Goal: Check status: Check status

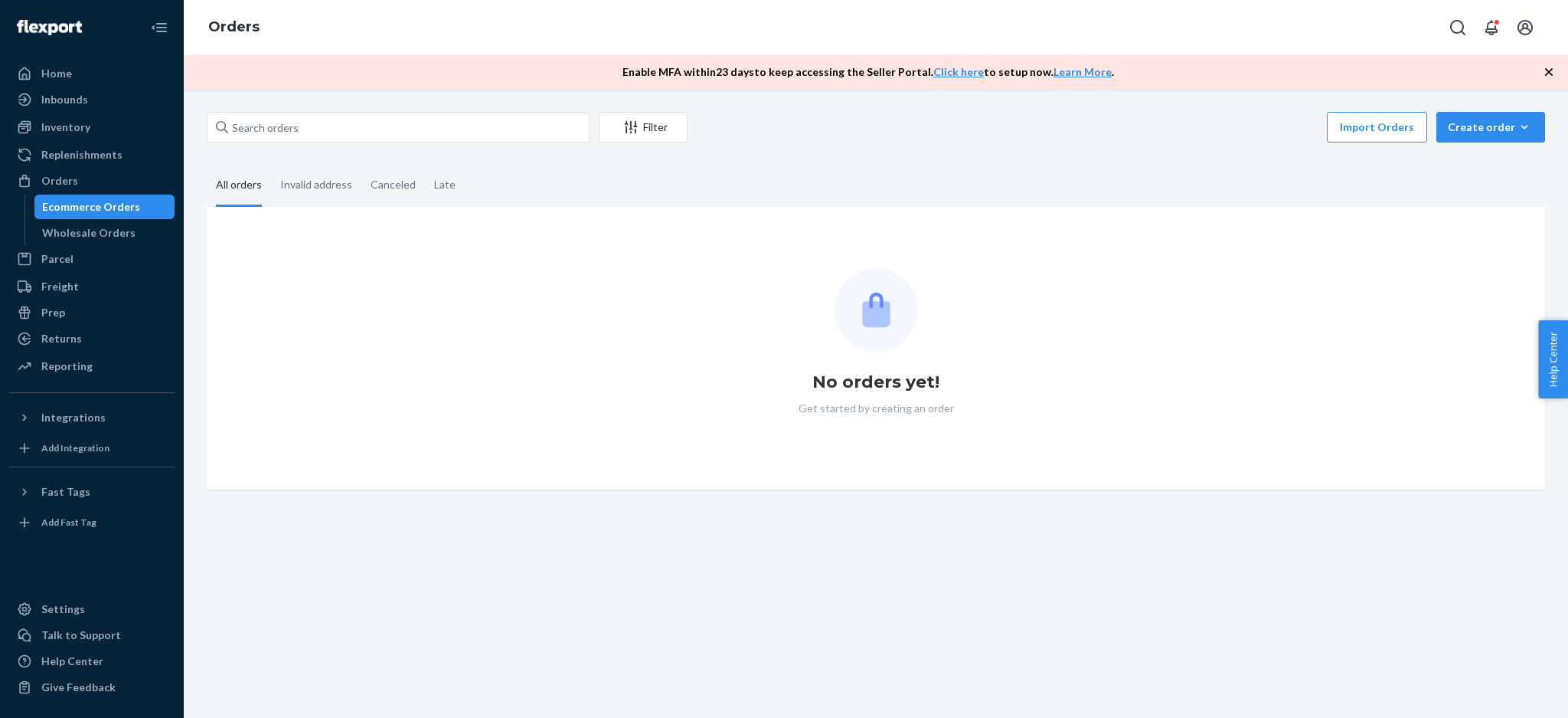
click at [116, 212] on div "Ecommerce Orders" at bounding box center [90, 207] width 98 height 15
click at [290, 205] on div "Invalid address" at bounding box center [316, 185] width 72 height 42
click at [271, 164] on input "Invalid address" at bounding box center [271, 164] width 0 height 0
click at [260, 195] on div "All orders" at bounding box center [239, 185] width 46 height 42
click at [207, 164] on input "All orders" at bounding box center [207, 164] width 0 height 0
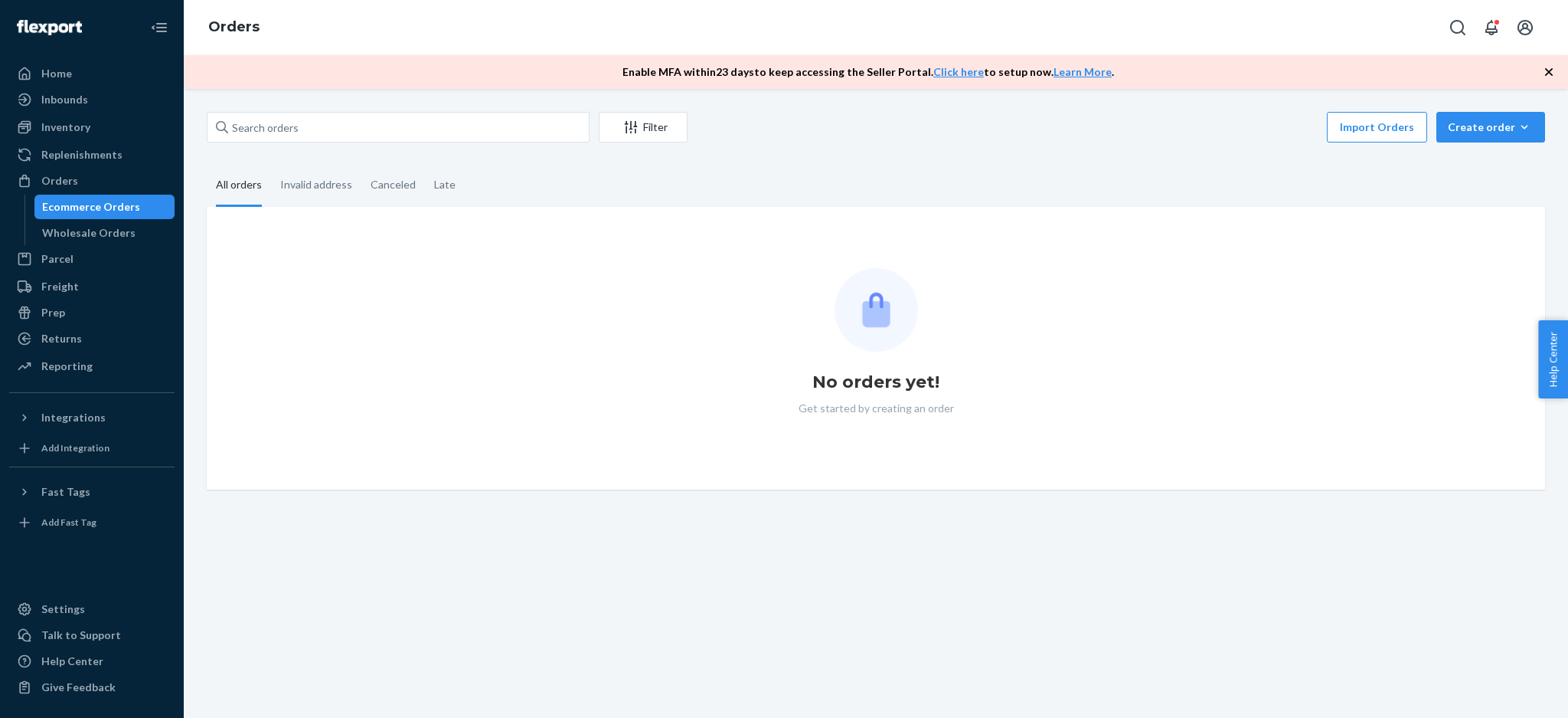
click at [257, 195] on div "All orders" at bounding box center [239, 185] width 46 height 42
click at [207, 164] on input "All orders" at bounding box center [207, 164] width 0 height 0
click at [116, 240] on div "Wholesale Orders" at bounding box center [104, 233] width 138 height 22
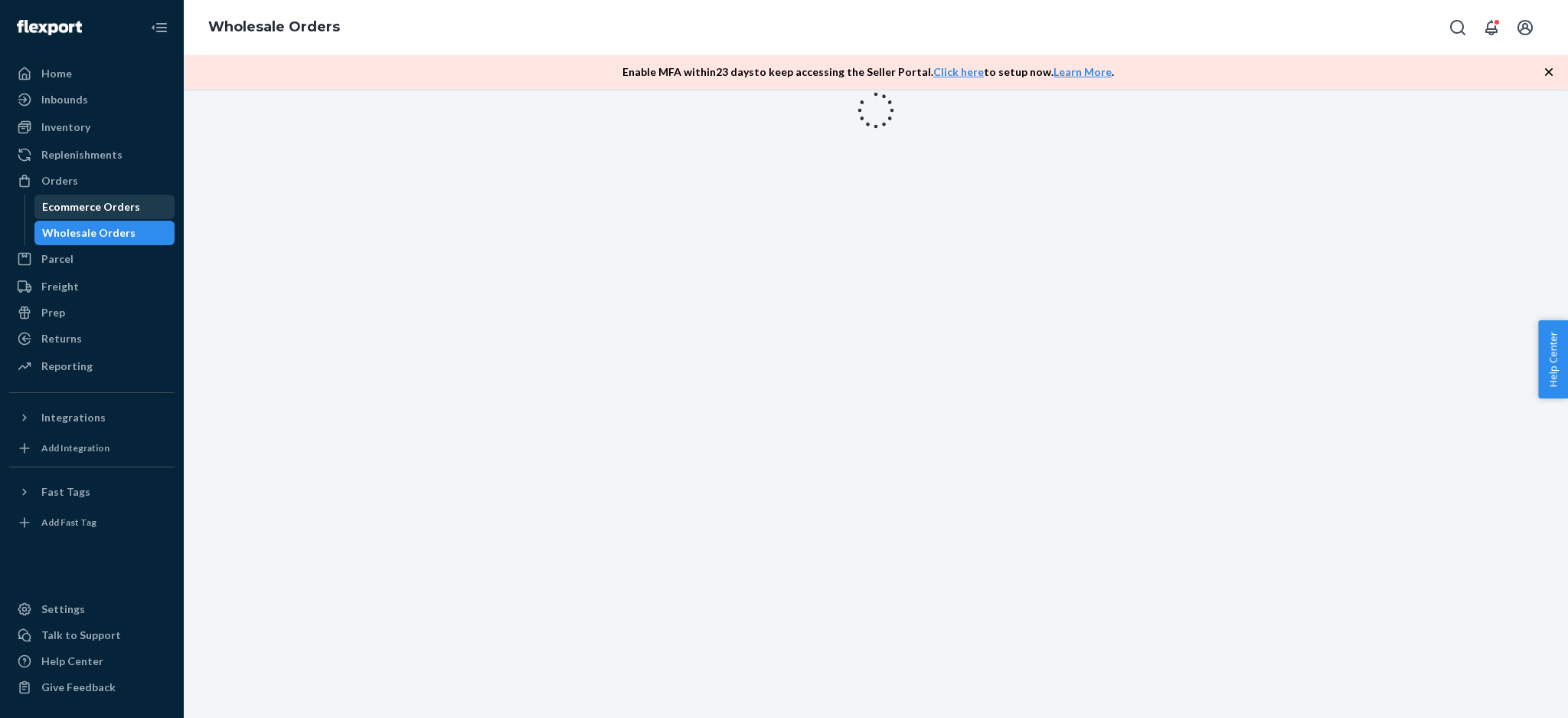
click at [124, 200] on div "Ecommerce Orders" at bounding box center [90, 207] width 98 height 15
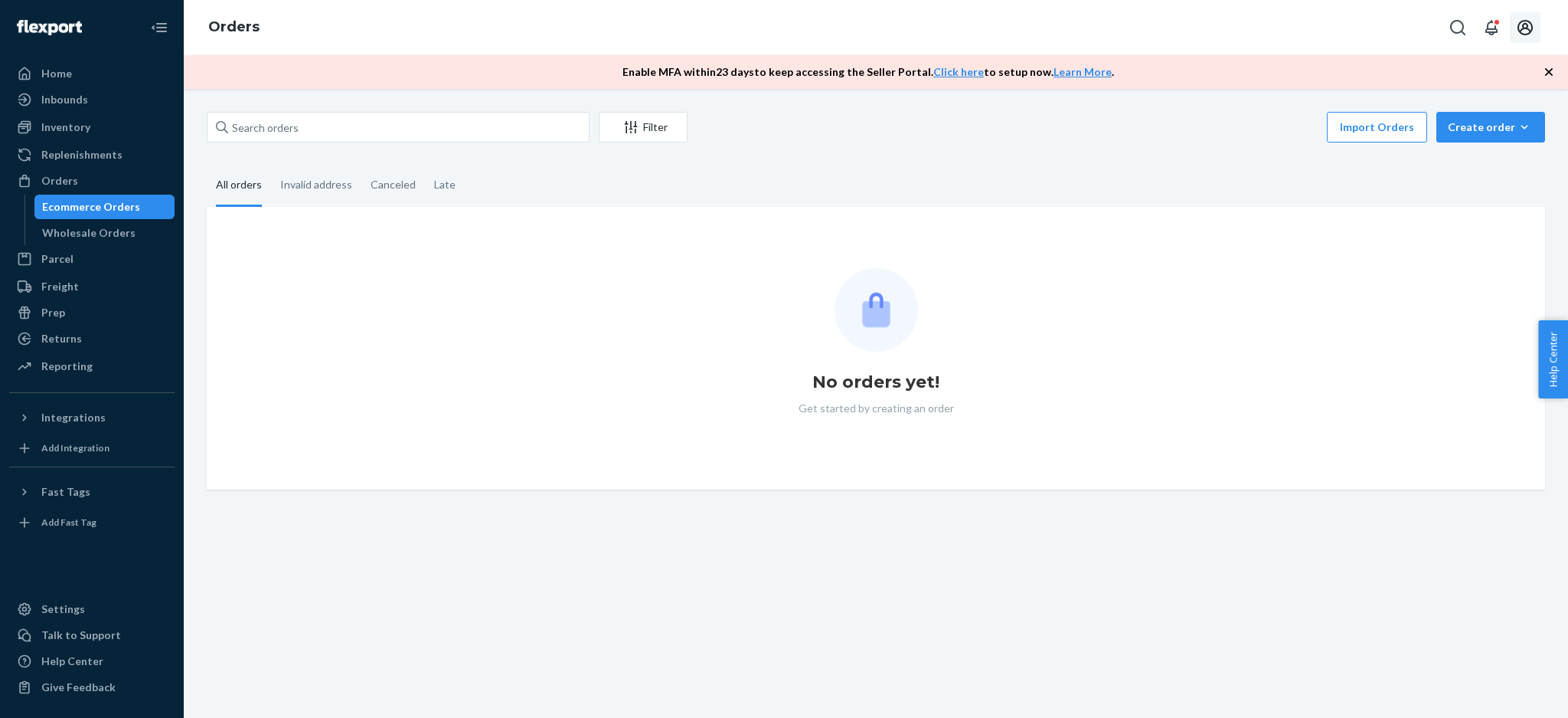
click at [1514, 25] on button "Open account menu" at bounding box center [1525, 28] width 31 height 31
